Goal: Information Seeking & Learning: Learn about a topic

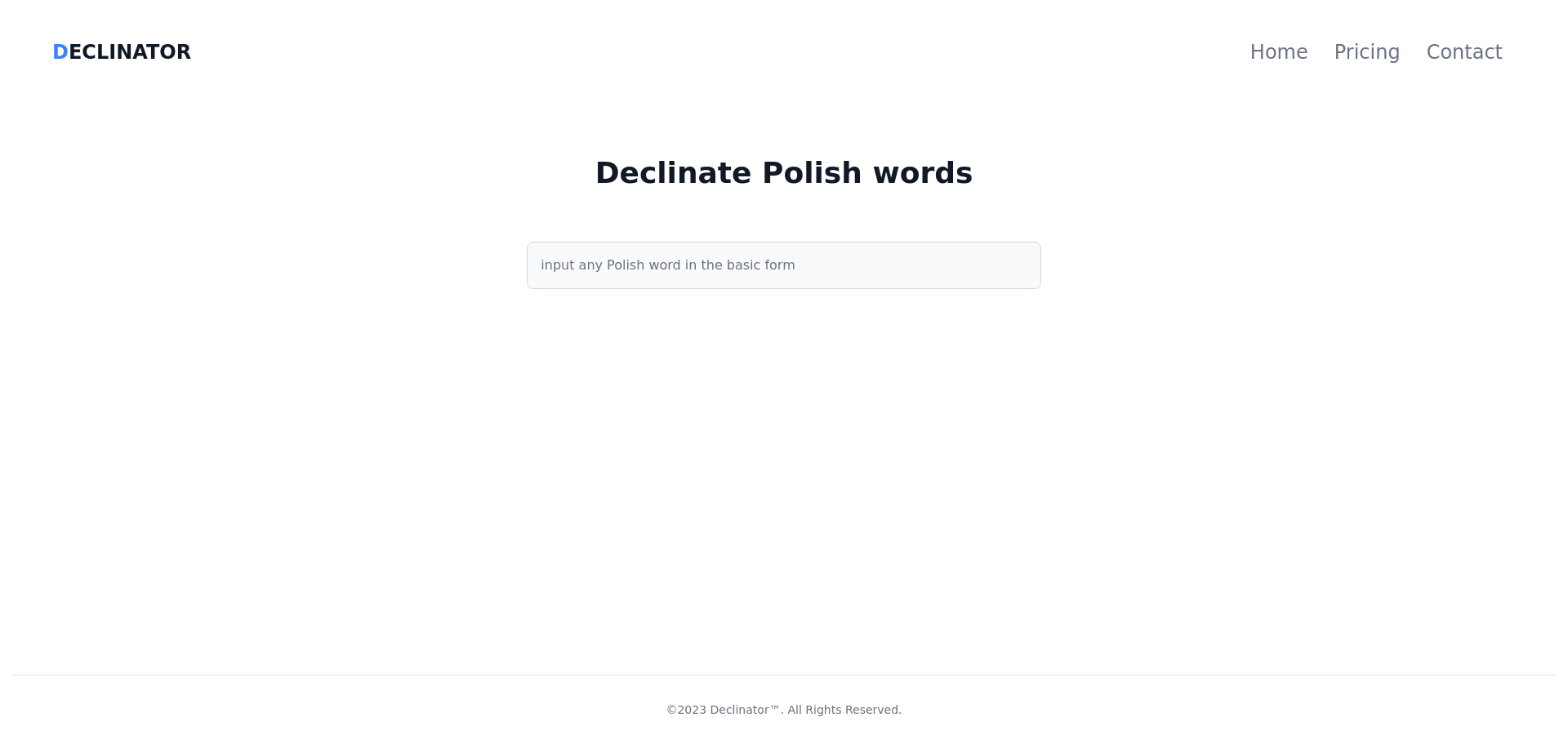
click at [662, 268] on input "text" at bounding box center [783, 266] width 513 height 48
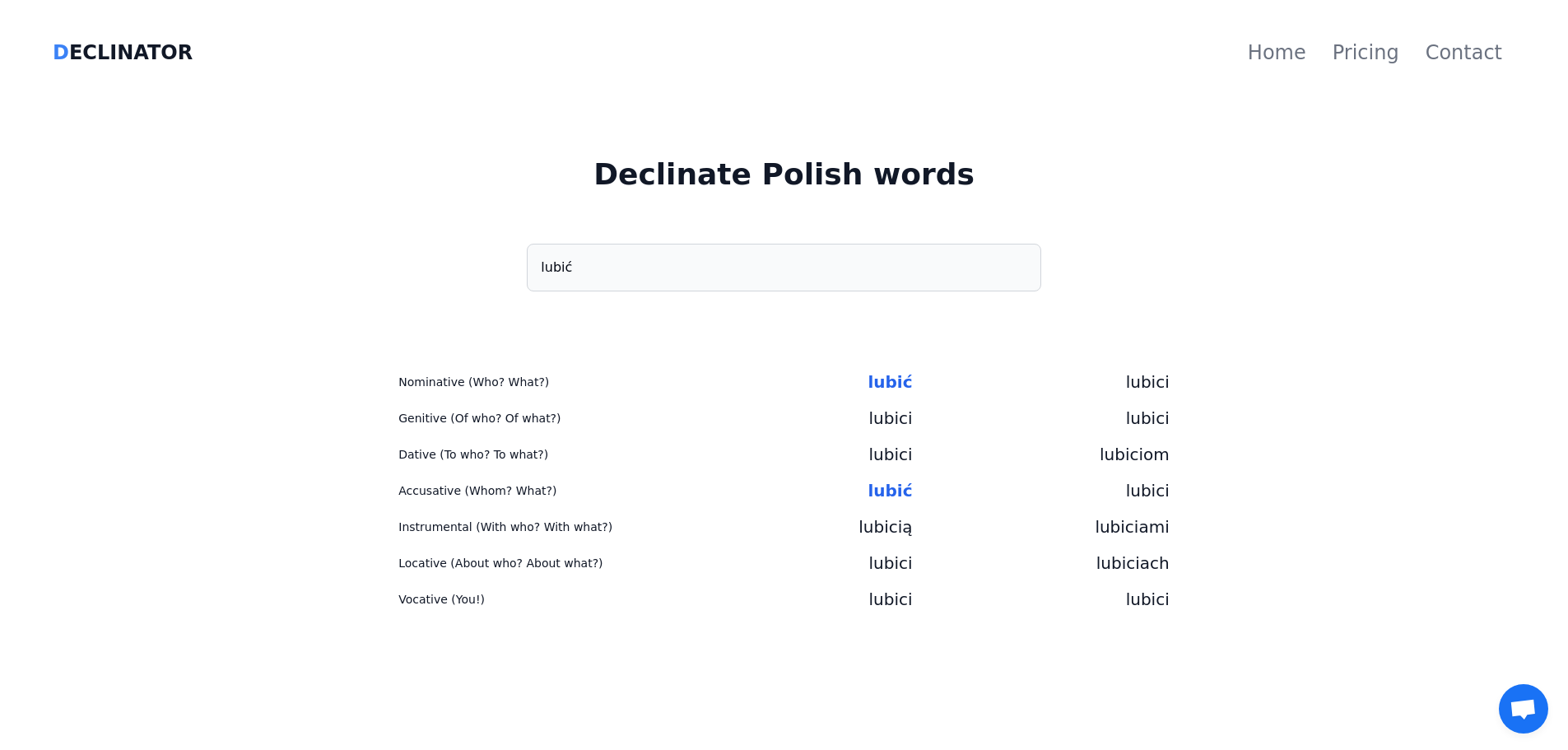
type input "lubić"
drag, startPoint x: 852, startPoint y: 372, endPoint x: 932, endPoint y: 388, distance: 81.6
click at [932, 388] on div "Nominative (Who? What?) [PERSON_NAME]" at bounding box center [784, 382] width 771 height 23
click at [932, 388] on div "lubici" at bounding box center [1042, 382] width 257 height 23
drag, startPoint x: 932, startPoint y: 388, endPoint x: 788, endPoint y: 383, distance: 144.1
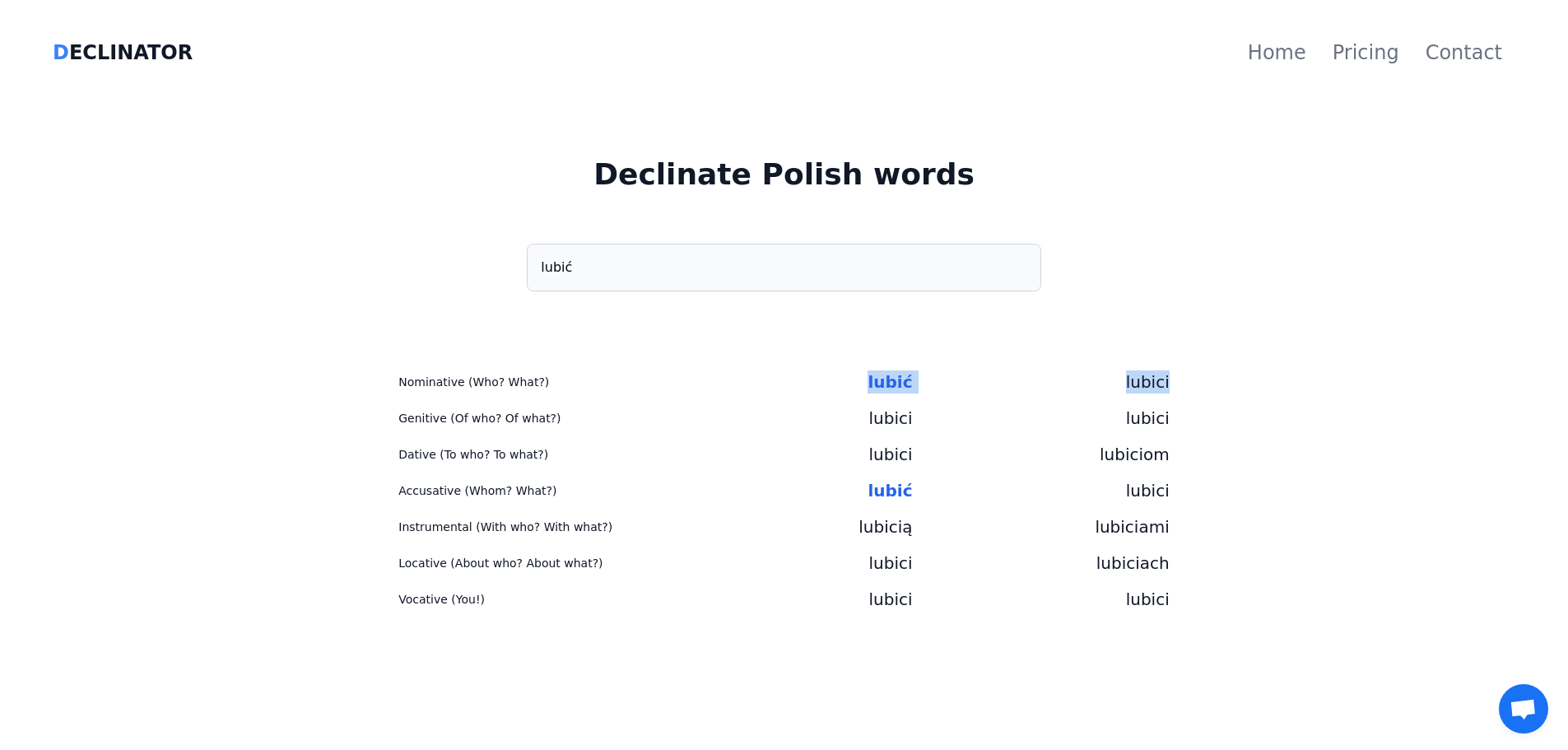
click at [788, 383] on div "Nominative (Who? What?) [PERSON_NAME]" at bounding box center [784, 382] width 771 height 23
click at [788, 383] on div "lubić" at bounding box center [784, 382] width 257 height 23
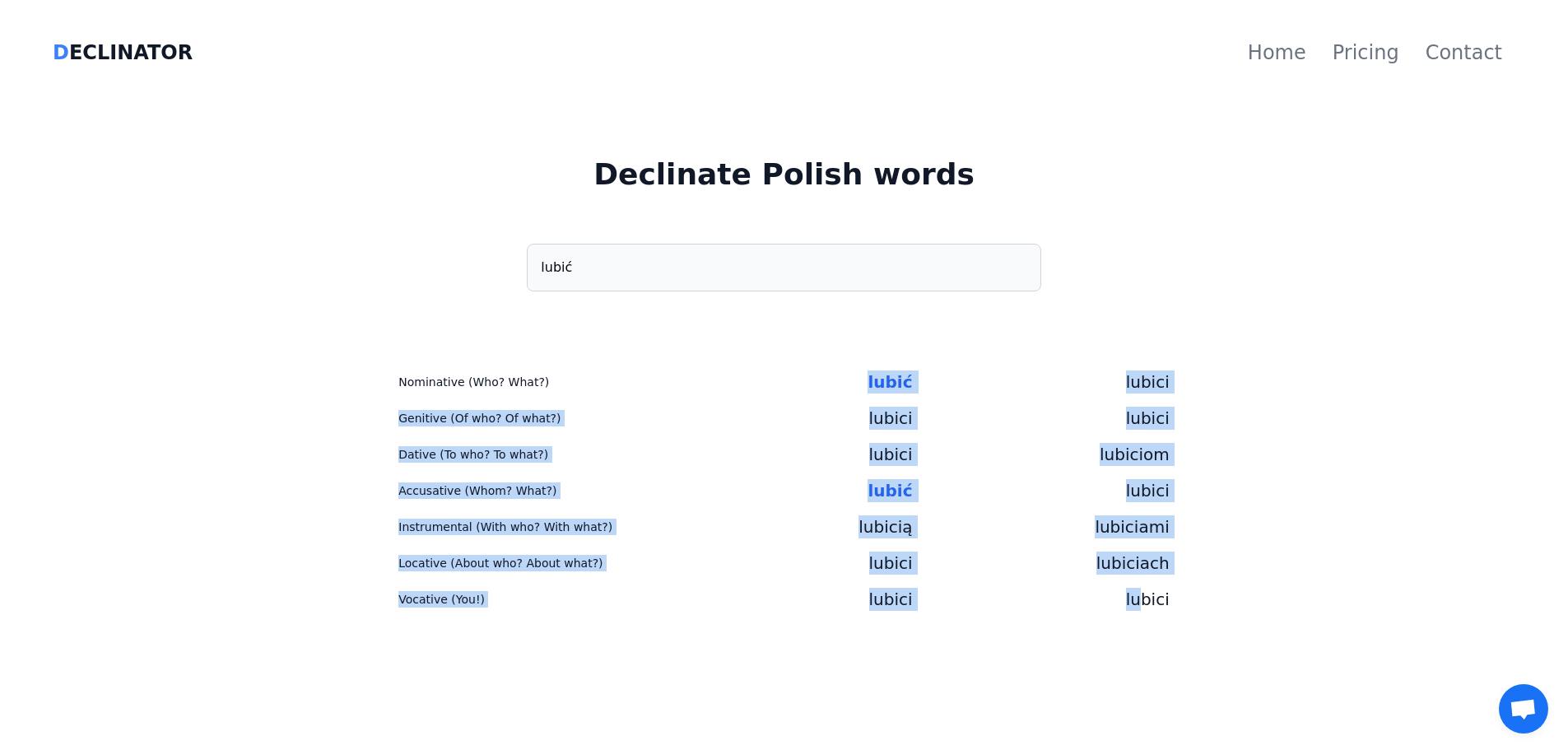
drag, startPoint x: 803, startPoint y: 365, endPoint x: 1151, endPoint y: 625, distance: 434.4
click at [1149, 632] on div "Nominative (Who? What?) [PERSON_NAME] lubici Genitive (Of who? Of what?) lubici…" at bounding box center [784, 507] width 1542 height 300
click at [1151, 625] on div "Nominative (Who? What?) [PERSON_NAME] lubici Genitive (Of who? Of what?) lubici…" at bounding box center [784, 507] width 1542 height 300
drag, startPoint x: 1199, startPoint y: 601, endPoint x: 835, endPoint y: 404, distance: 413.9
click at [835, 404] on div "Nominative (Who? What?) [PERSON_NAME] lubici Genitive (Of who? Of what?) lubici…" at bounding box center [784, 491] width 1542 height 267
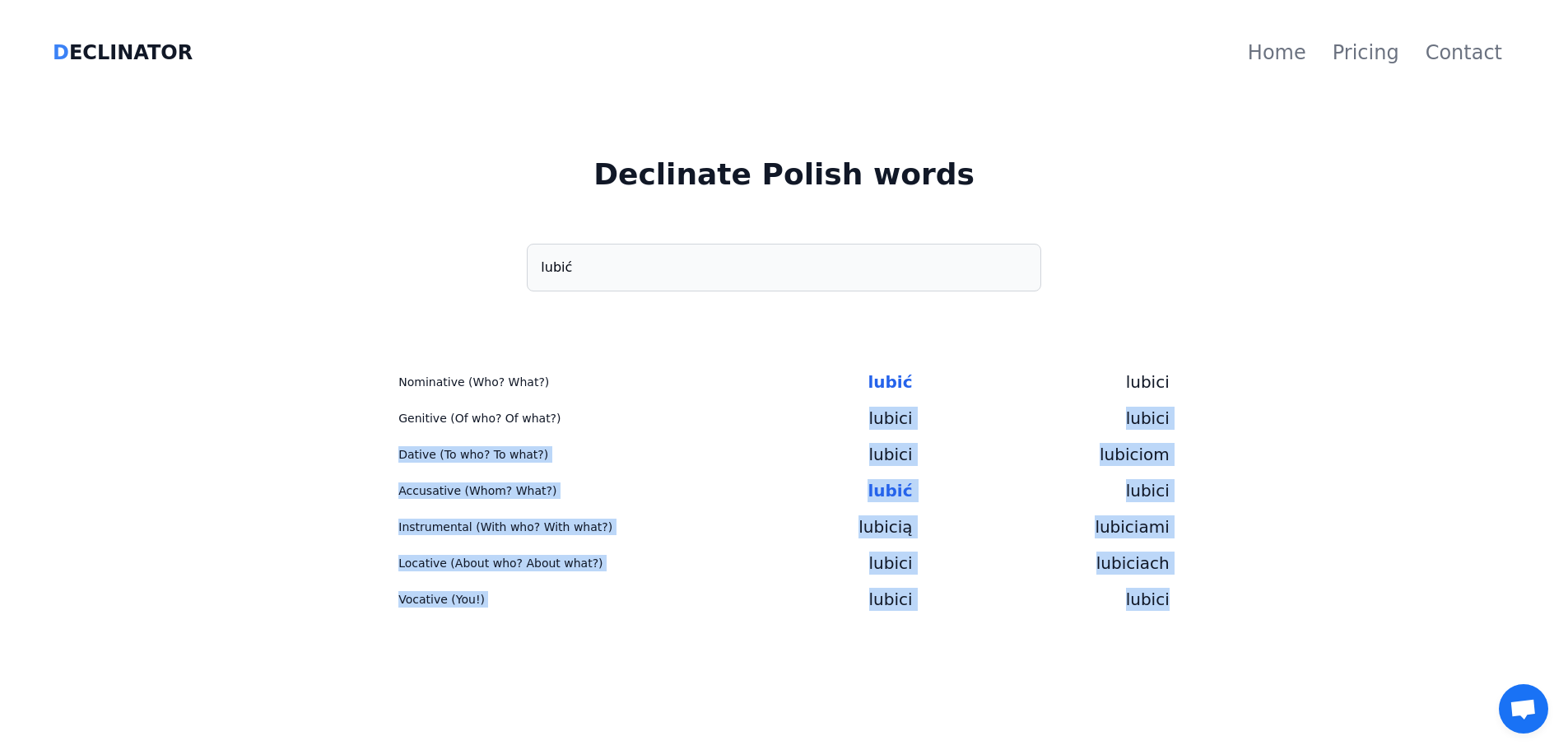
click at [835, 404] on div "Nominative (Who? What?) [PERSON_NAME] lubici Genitive (Of who? Of what?) lubici…" at bounding box center [784, 491] width 771 height 267
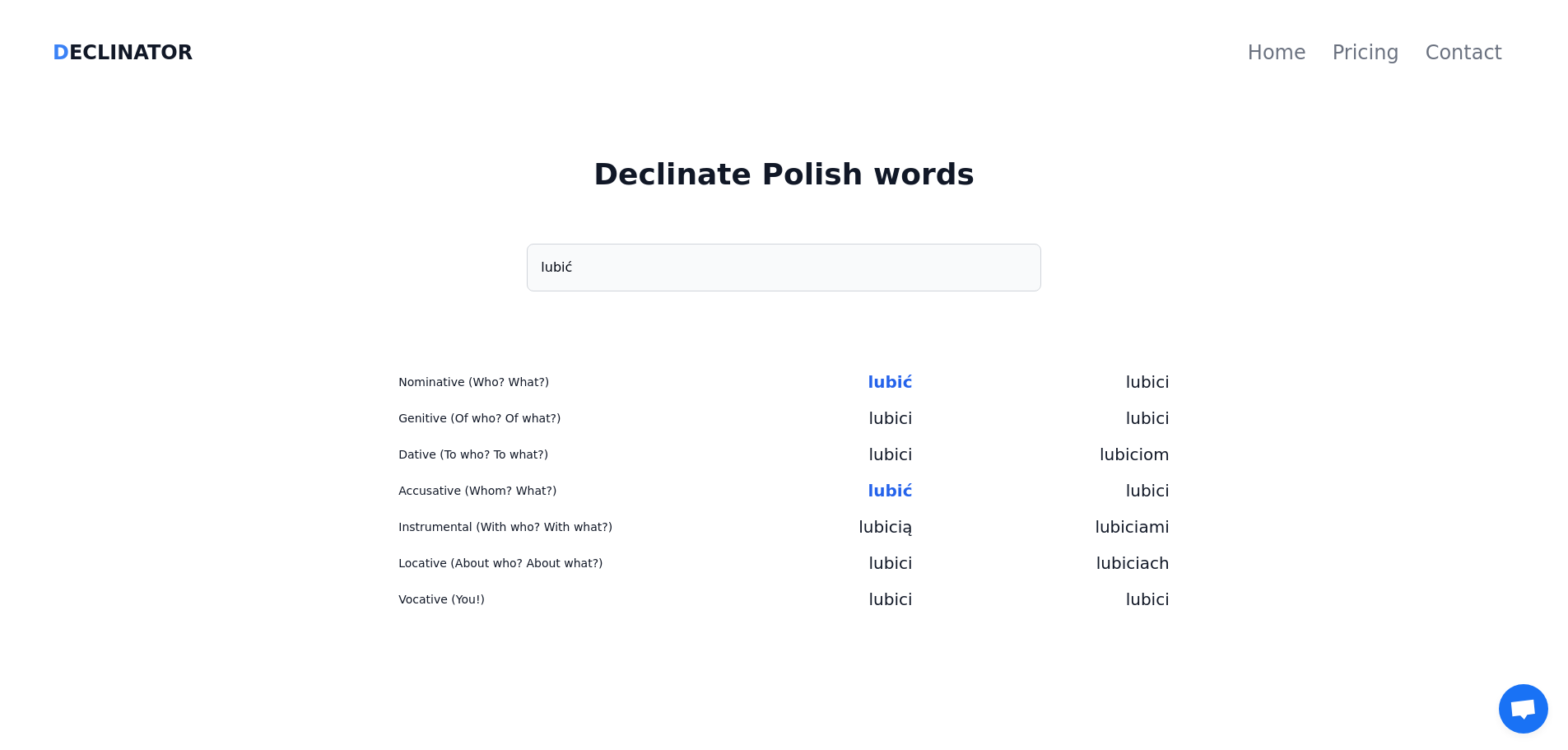
click at [141, 55] on span "D ECLINATOR" at bounding box center [123, 53] width 140 height 23
